Goal: Transaction & Acquisition: Purchase product/service

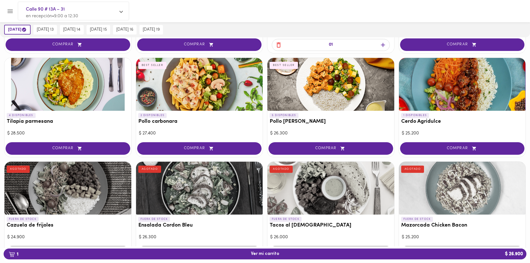
scroll to position [113, 0]
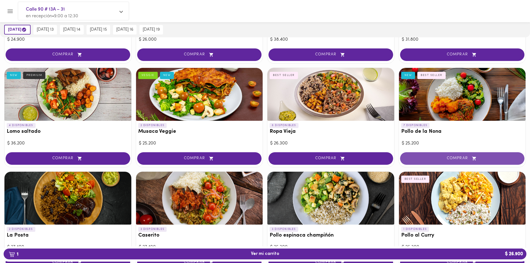
click at [459, 158] on span "COMPRAR" at bounding box center [462, 158] width 111 height 5
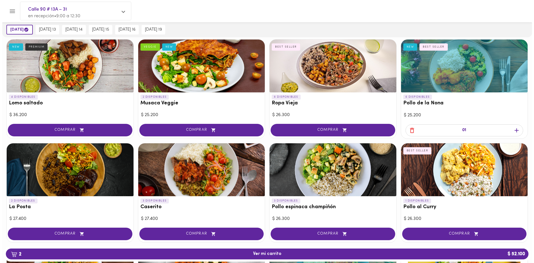
scroll to position [196, 0]
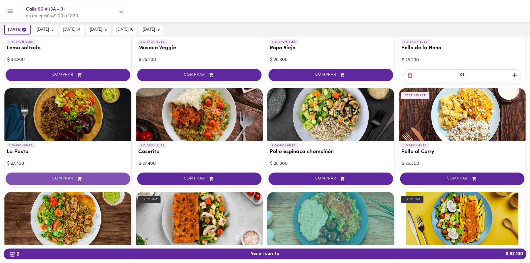
click at [90, 180] on span "COMPRAR" at bounding box center [68, 178] width 111 height 5
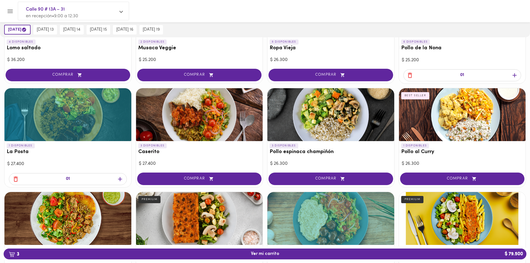
click at [517, 10] on div at bounding box center [270, 11] width 506 height 13
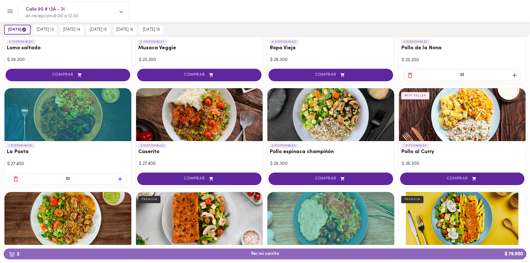
click at [395, 257] on button "3 Ver mi carrito $ 79.500" at bounding box center [265, 253] width 523 height 11
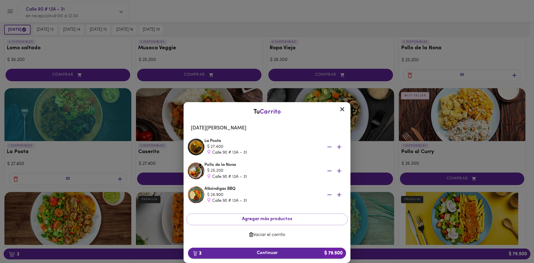
click at [311, 251] on span "3 Continuar $ 79.500" at bounding box center [266, 252] width 149 height 5
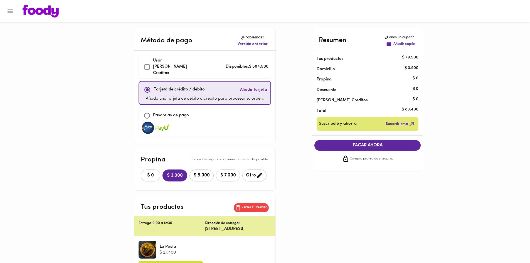
checkbox input "true"
click at [145, 169] on button "$ 0" at bounding box center [150, 175] width 19 height 12
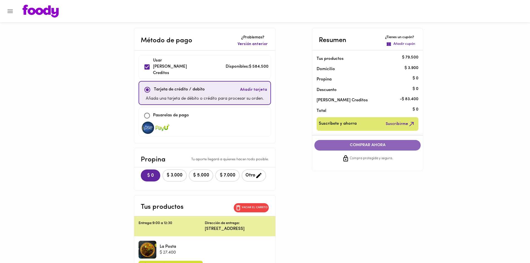
click at [357, 147] on span "COMPRAR AHORA" at bounding box center [367, 145] width 95 height 5
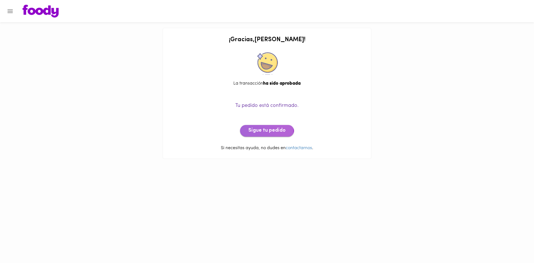
click at [251, 131] on span "Sigue tu pedido" at bounding box center [266, 131] width 37 height 6
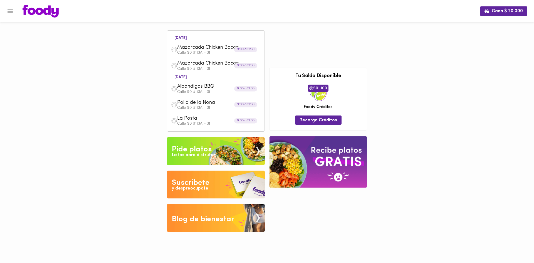
click at [192, 148] on div "Pide platos" at bounding box center [192, 149] width 40 height 11
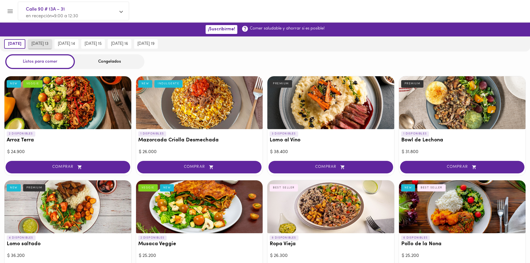
click at [50, 47] on button "[DATE] 13" at bounding box center [40, 43] width 24 height 9
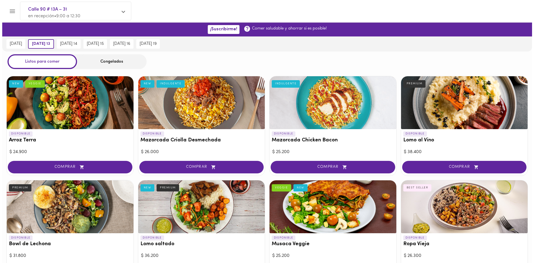
scroll to position [216, 0]
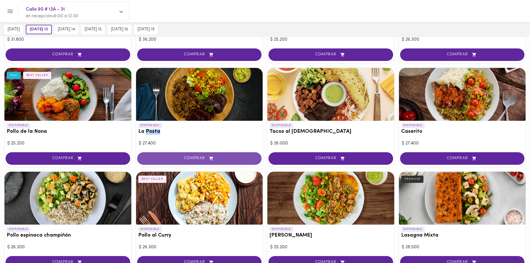
click at [189, 157] on span "COMPRAR" at bounding box center [199, 158] width 111 height 5
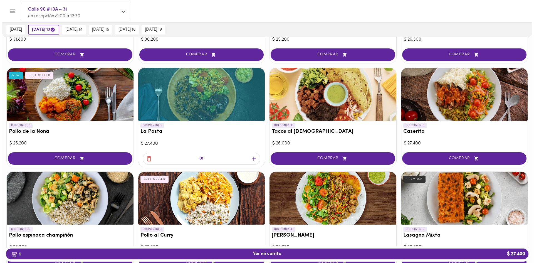
scroll to position [424, 0]
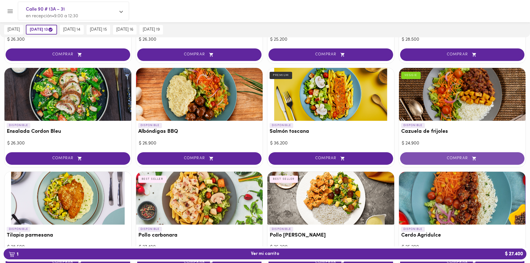
click at [425, 157] on span "COMPRAR" at bounding box center [462, 158] width 111 height 5
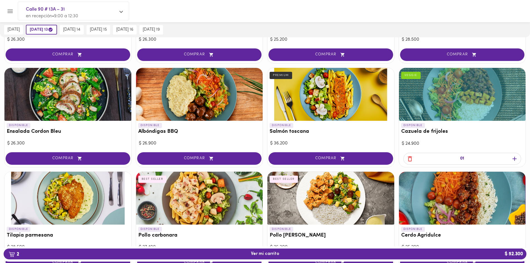
click at [513, 156] on icon "button" at bounding box center [514, 158] width 7 height 7
click at [260, 253] on span "3 Ver mi carrito $ 77.200" at bounding box center [265, 253] width 28 height 5
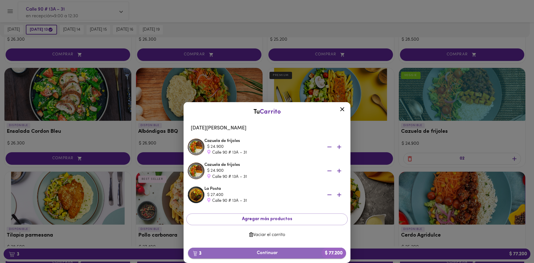
click at [284, 252] on span "3 Continuar $ 77.200" at bounding box center [266, 252] width 149 height 5
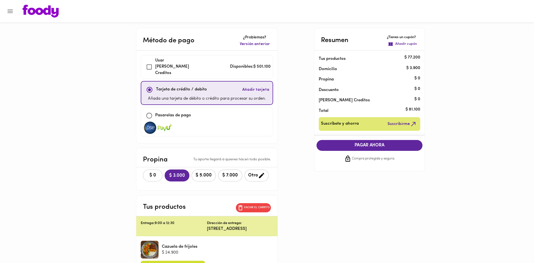
checkbox input "true"
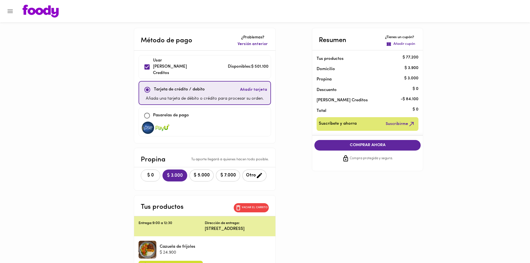
click at [149, 173] on span "$ 0" at bounding box center [150, 175] width 12 height 5
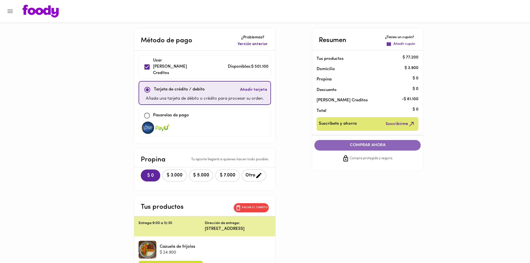
click at [367, 149] on button "COMPRAR AHORA" at bounding box center [367, 145] width 106 height 11
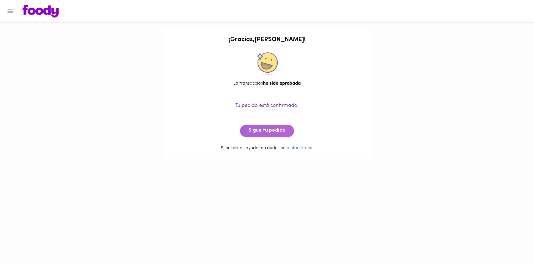
click at [275, 130] on span "Sigue tu pedido" at bounding box center [266, 131] width 37 height 6
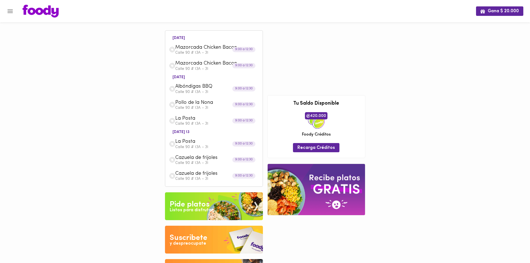
click at [231, 194] on img at bounding box center [214, 206] width 98 height 28
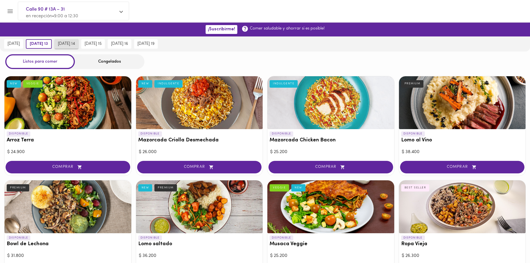
click at [75, 44] on span "[DATE] 14" at bounding box center [66, 43] width 17 height 5
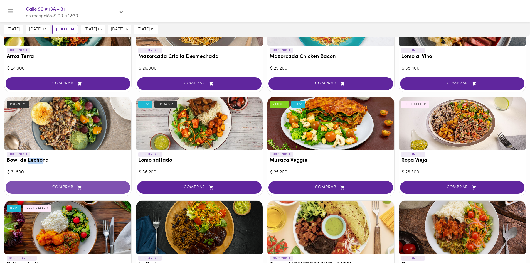
click at [87, 188] on span "COMPRAR" at bounding box center [68, 187] width 111 height 5
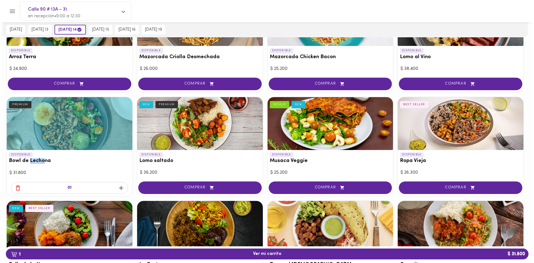
scroll to position [84, 0]
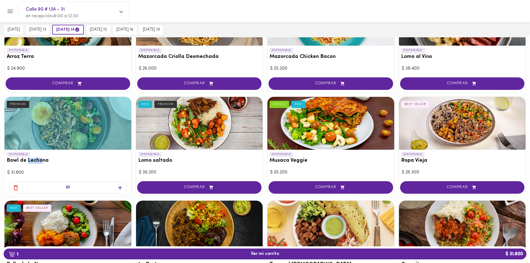
click at [121, 189] on icon "button" at bounding box center [120, 187] width 7 height 7
click at [271, 251] on span "3 Ver mi carrito $ 95.400" at bounding box center [265, 253] width 28 height 5
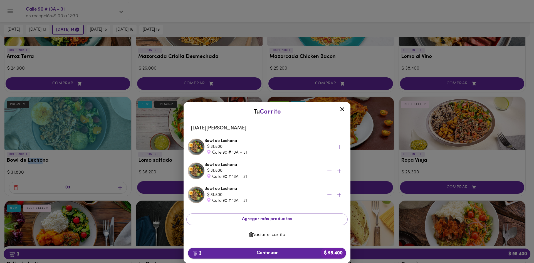
click at [251, 250] on span "3 Continuar $ 95.400" at bounding box center [266, 252] width 149 height 5
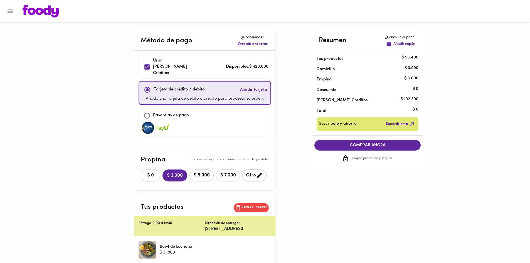
click at [144, 173] on span "$ 0" at bounding box center [150, 175] width 12 height 5
click at [343, 146] on span "COMPRAR AHORA" at bounding box center [367, 145] width 95 height 5
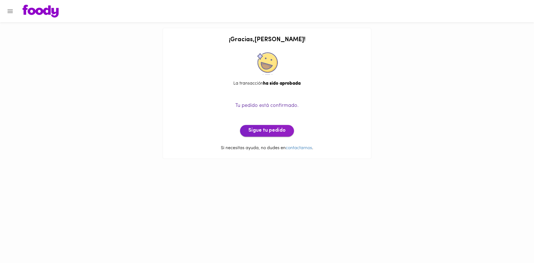
click at [264, 130] on span "Sigue tu pedido" at bounding box center [266, 131] width 37 height 6
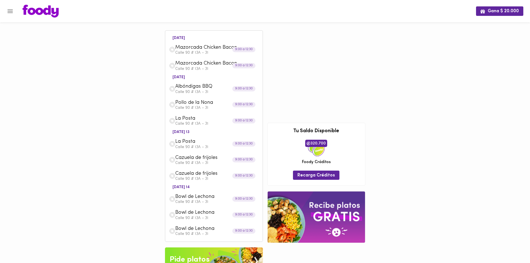
click at [8, 9] on icon "Menu" at bounding box center [10, 11] width 7 height 7
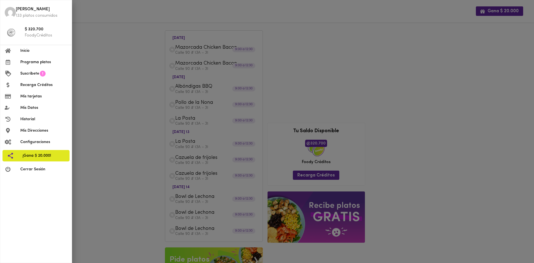
click at [28, 53] on span "Inicio" at bounding box center [43, 51] width 47 height 6
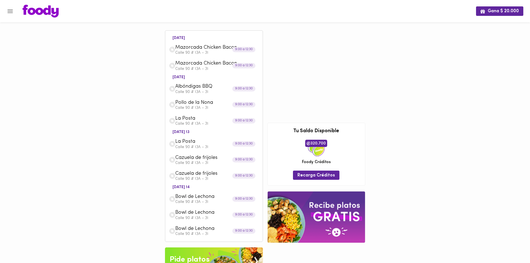
drag, startPoint x: 79, startPoint y: 87, endPoint x: 183, endPoint y: 12, distance: 128.4
click at [79, 87] on div "Gana $ 20.000 [DATE] Mazorcada Chicken Bacon Calle 90 # 13A – 31 9:00 a 12:30 M…" at bounding box center [265, 175] width 530 height 350
